Goal: Transaction & Acquisition: Purchase product/service

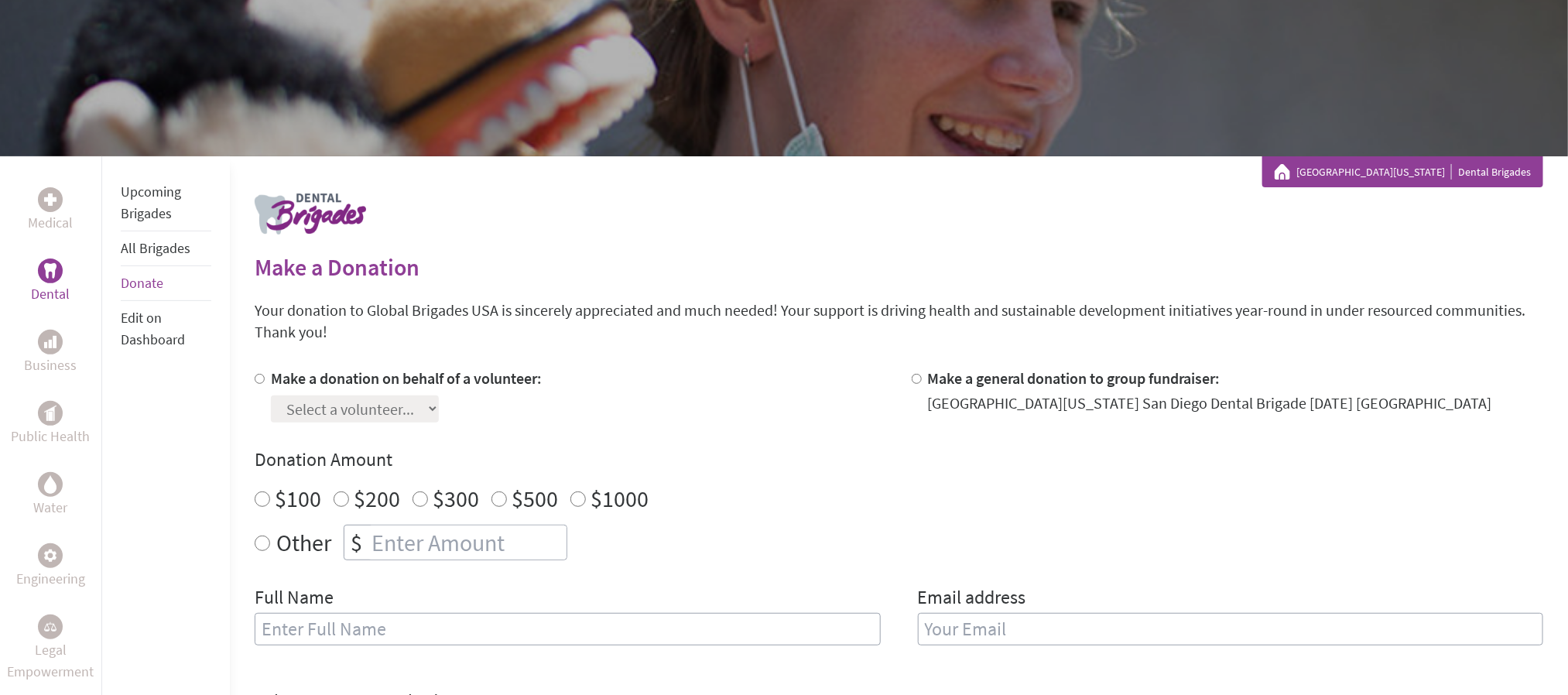
scroll to position [232, 0]
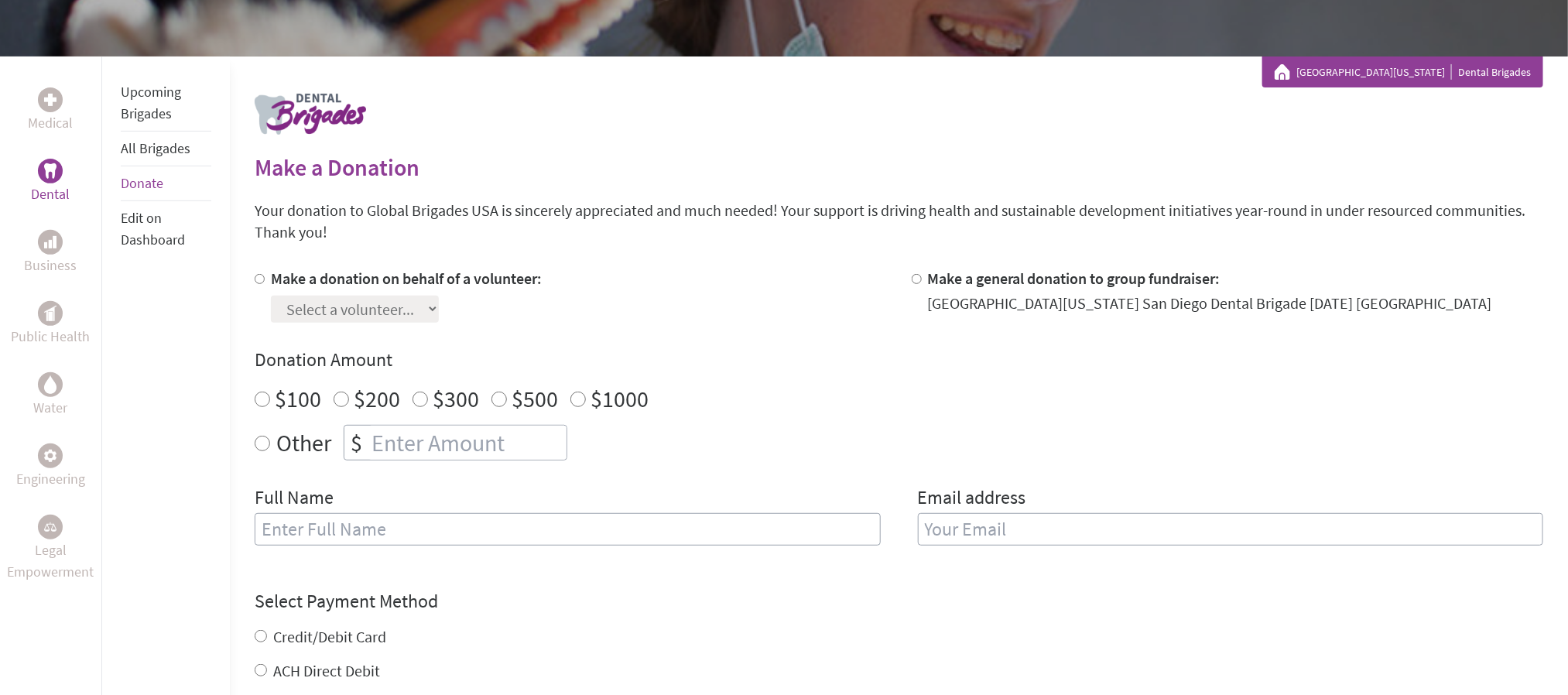
click at [315, 443] on label "Other" at bounding box center [304, 442] width 55 height 35
click at [270, 443] on input "Other" at bounding box center [263, 444] width 16 height 16
radio input "true"
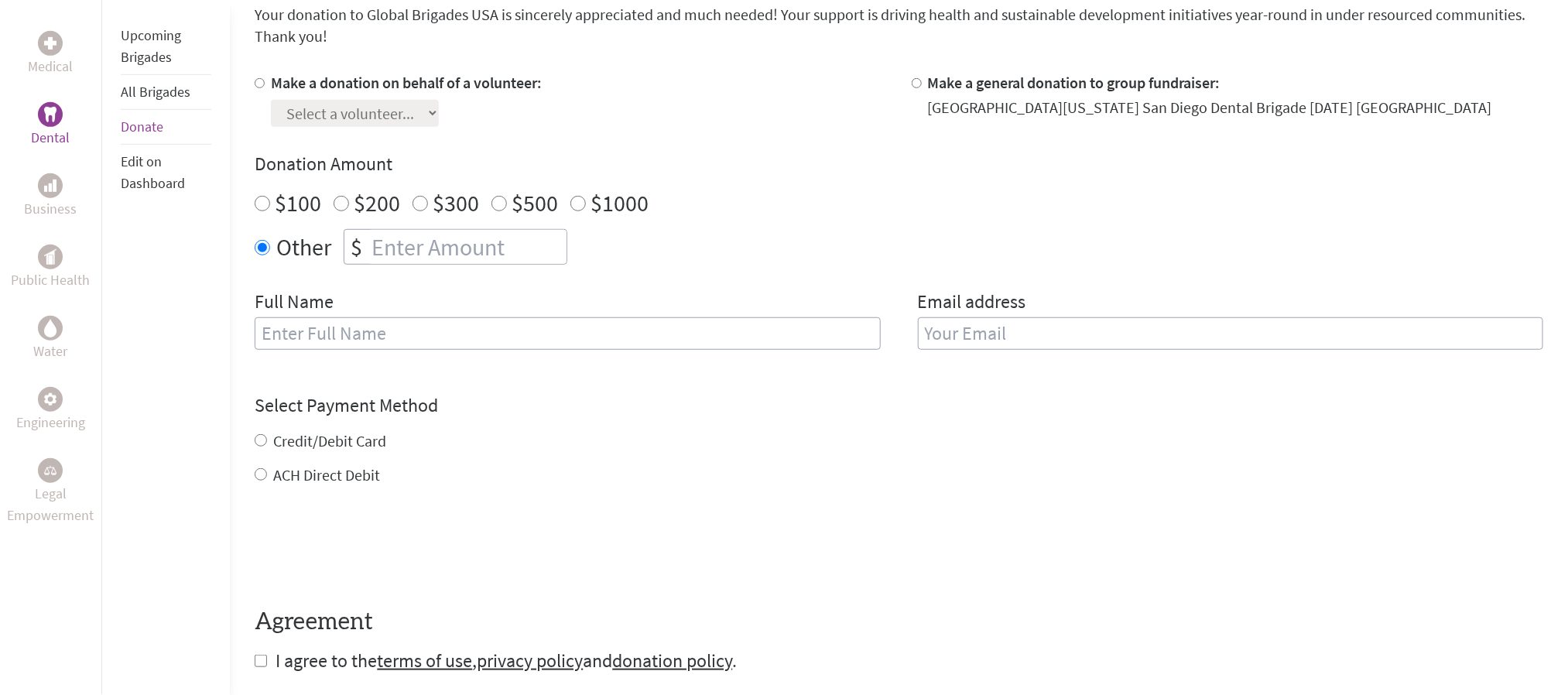
scroll to position [580, 0]
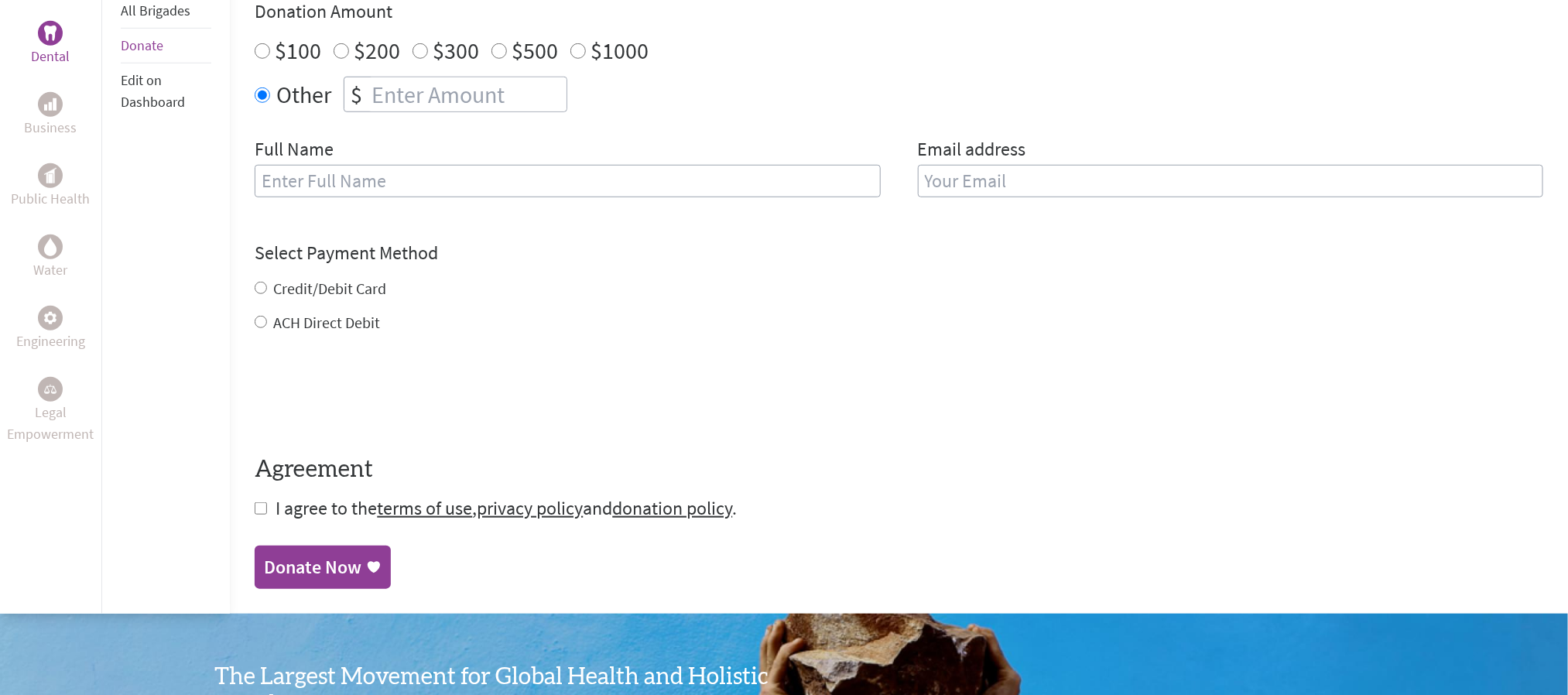
click at [385, 88] on input "number" at bounding box center [467, 94] width 198 height 34
type input "20"
click at [346, 322] on label "ACH Direct Debit" at bounding box center [326, 322] width 107 height 20
click at [267, 322] on input "ACH Direct Debit" at bounding box center [261, 322] width 13 height 13
radio input "true"
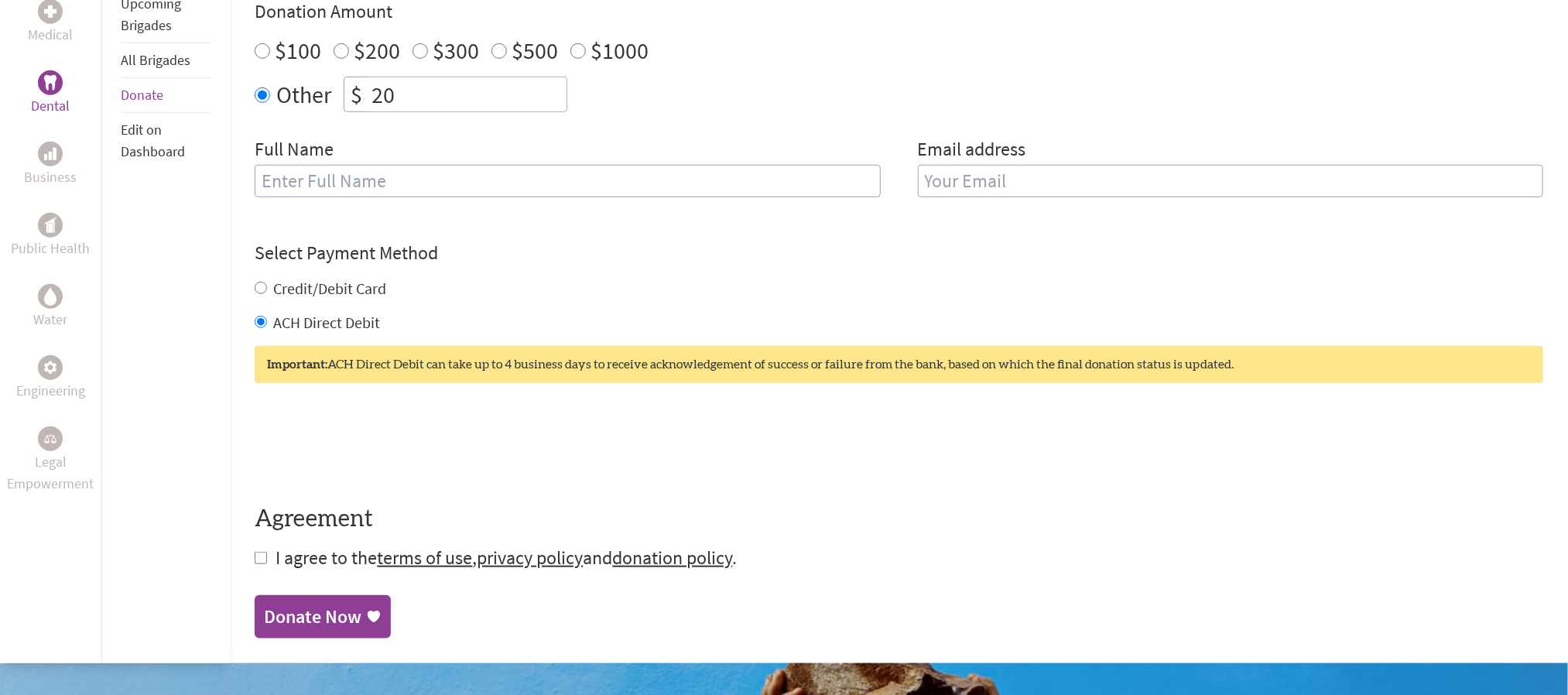
click at [305, 291] on label "Credit/Debit Card" at bounding box center [329, 288] width 113 height 20
click at [307, 293] on label "Credit/Debit Card" at bounding box center [329, 288] width 113 height 20
click at [267, 293] on input "Credit/Debit Card" at bounding box center [261, 288] width 13 height 13
radio input "true"
